Goal: Find specific page/section: Find specific page/section

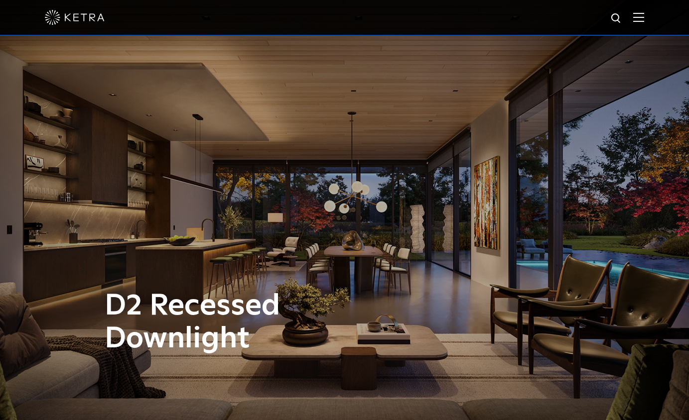
click at [644, 18] on img at bounding box center [638, 16] width 11 height 9
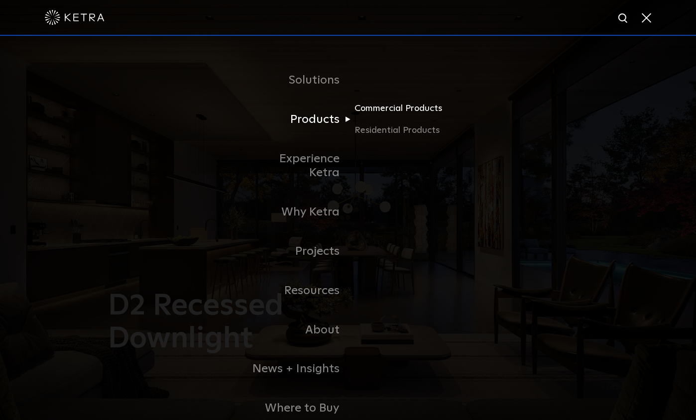
click at [402, 111] on link "Commercial Products" at bounding box center [403, 113] width 96 height 22
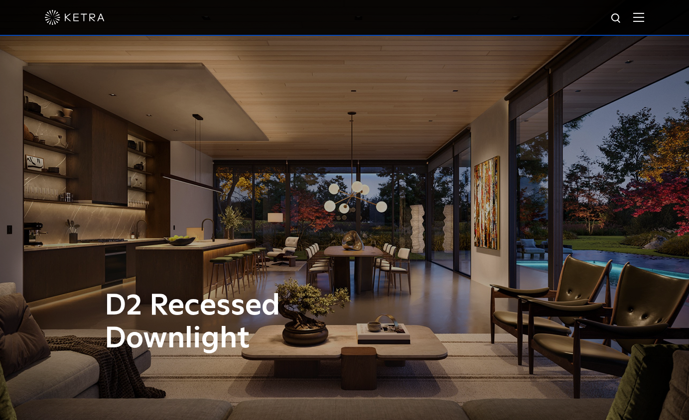
click at [644, 13] on img at bounding box center [638, 16] width 11 height 9
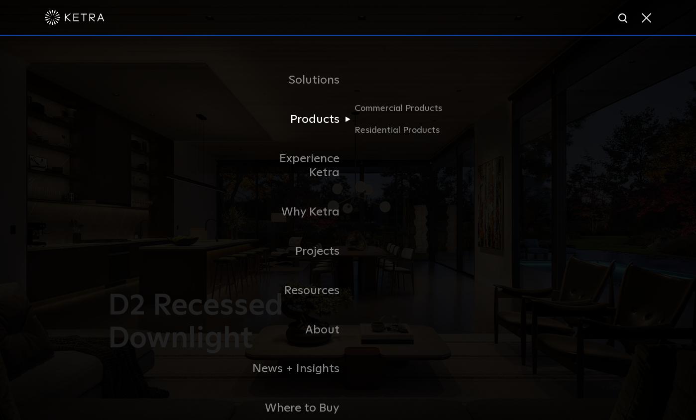
click at [331, 121] on link "Products" at bounding box center [297, 119] width 102 height 39
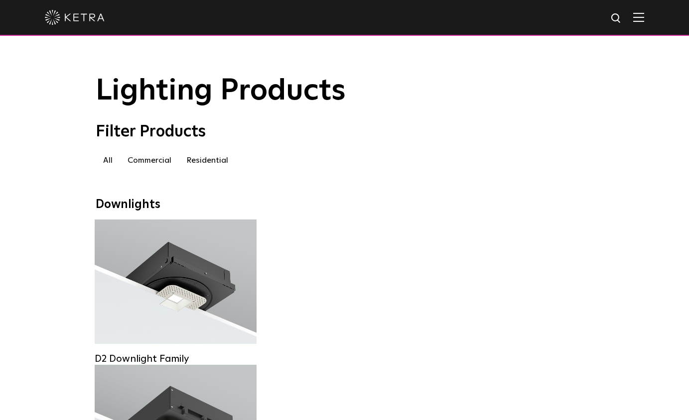
click at [154, 162] on label "Commercial" at bounding box center [149, 160] width 59 height 18
click at [155, 163] on label "Commercial" at bounding box center [149, 160] width 59 height 18
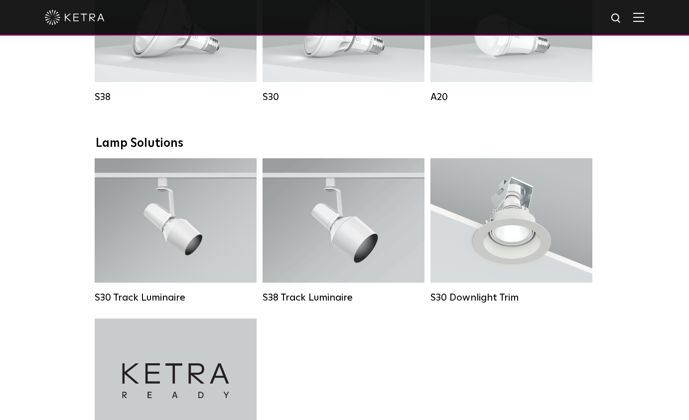
scroll to position [897, 0]
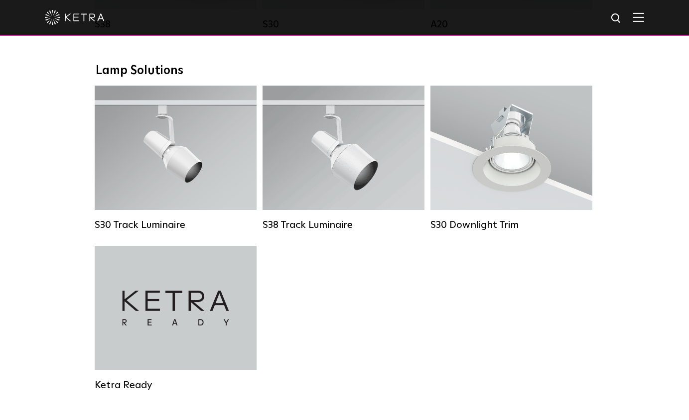
click at [72, 262] on div "Downlights D2 Downlight Family Lumen Output: 1200 Colors: White / Black / Gloss…" at bounding box center [344, 74] width 689 height 1547
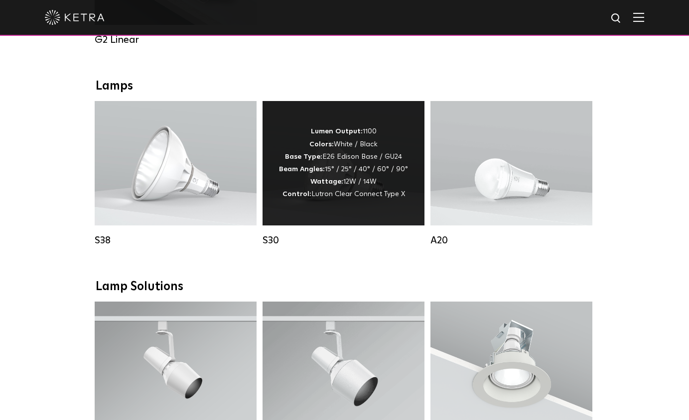
scroll to position [697, 0]
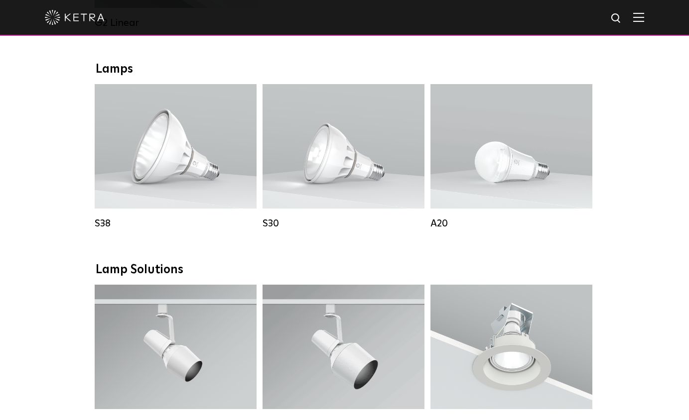
click at [52, 233] on div "Downlights D2 Downlight Family Lumen Output: 1200 Colors: White / Black / Gloss…" at bounding box center [344, 273] width 689 height 1547
click at [628, 239] on div "Downlights D2 Downlight Family Lumen Output: 1200 Colors: White / Black / Gloss…" at bounding box center [344, 273] width 689 height 1547
click at [506, 266] on div "Downlights D2 Downlight Family Lumen Output: 1200 Colors: White / Black / Gloss…" at bounding box center [345, 253] width 498 height 1507
